Goal: Information Seeking & Learning: Learn about a topic

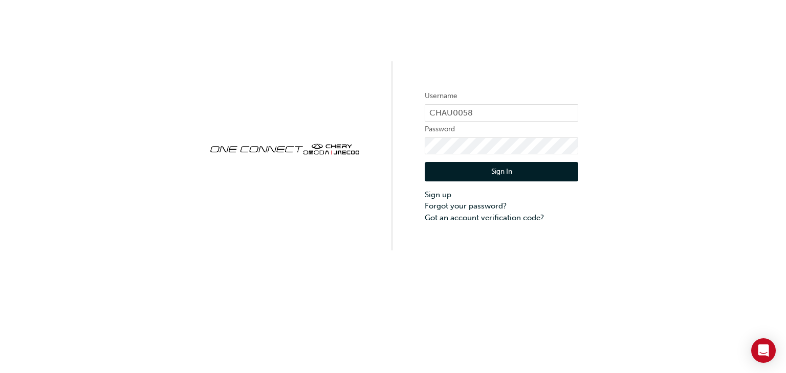
click at [489, 175] on button "Sign In" at bounding box center [501, 171] width 153 height 19
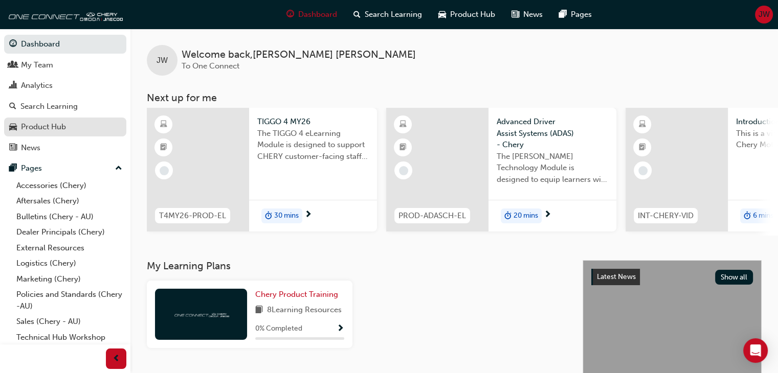
click at [48, 131] on div "Product Hub" at bounding box center [43, 127] width 45 height 12
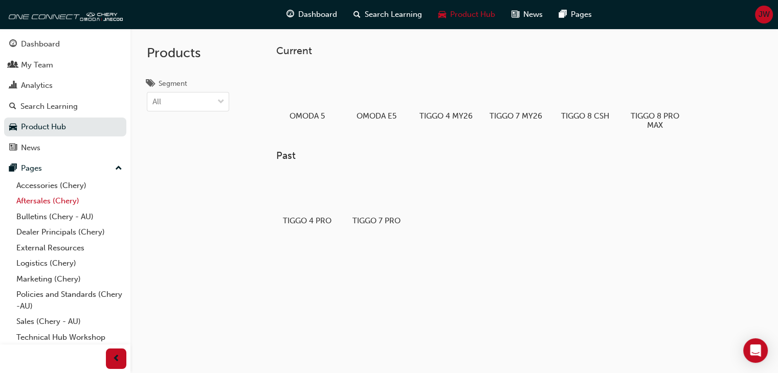
click at [52, 203] on link "Aftersales (Chery)" at bounding box center [69, 201] width 114 height 16
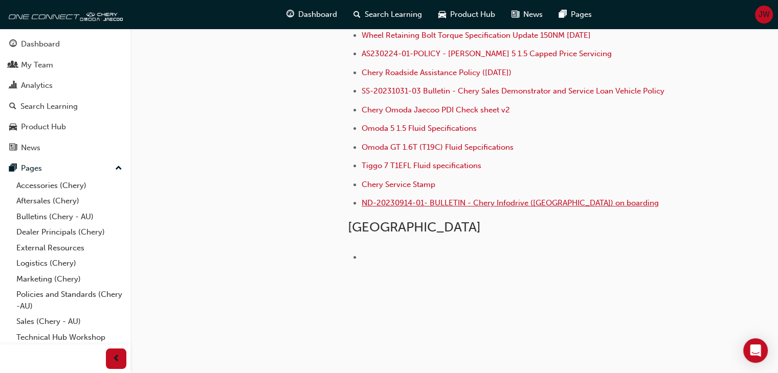
scroll to position [176, 0]
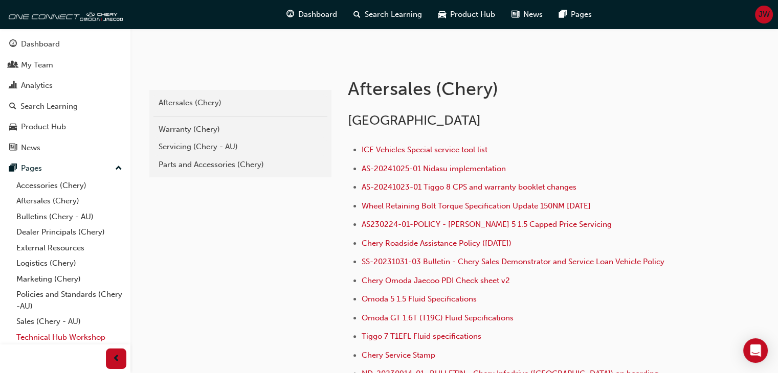
click at [65, 340] on link "Technical Hub Workshop information" at bounding box center [69, 343] width 114 height 27
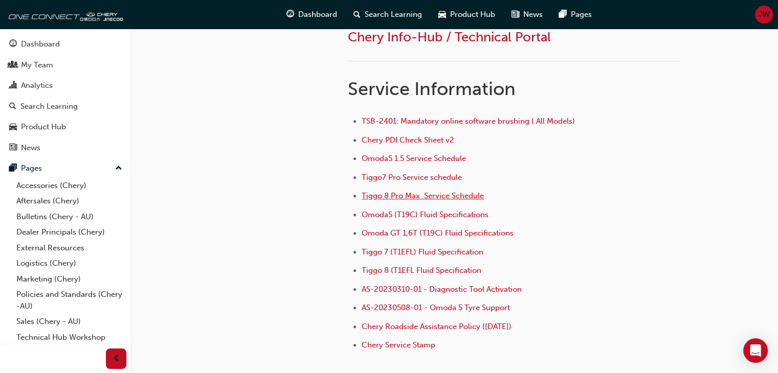
scroll to position [512, 0]
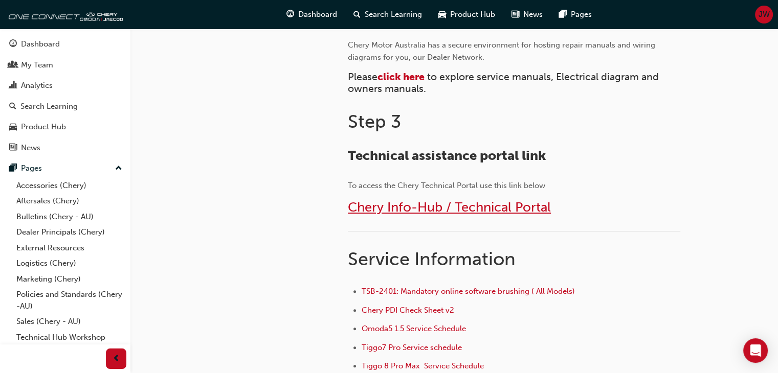
click at [492, 209] on span "Chery Info-Hub / Technical Portal" at bounding box center [449, 208] width 203 height 16
